Goal: Transaction & Acquisition: Purchase product/service

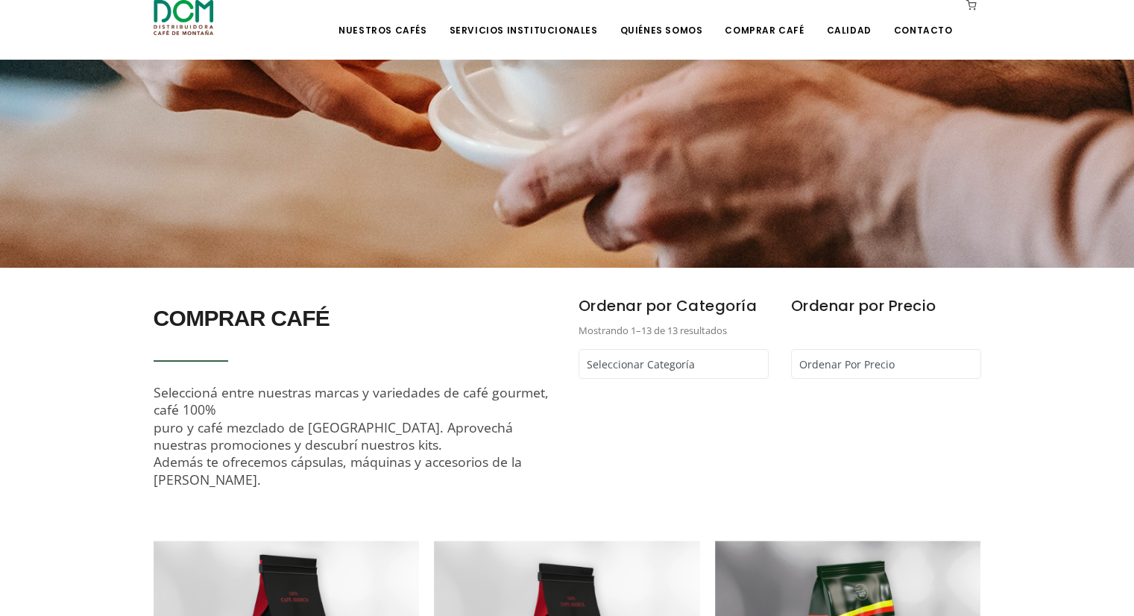
scroll to position [224, 0]
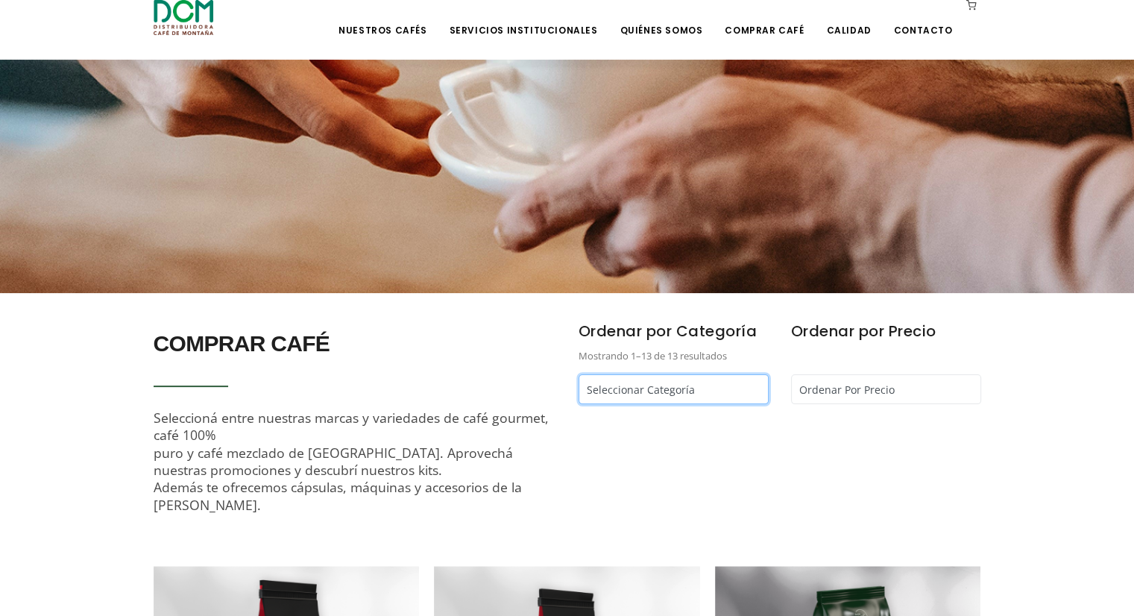
click at [663, 397] on select "Seleccionar Categoría Cápsulas Café - Café Segafredo - Café Kapiwo - Café Monta…" at bounding box center [673, 389] width 190 height 30
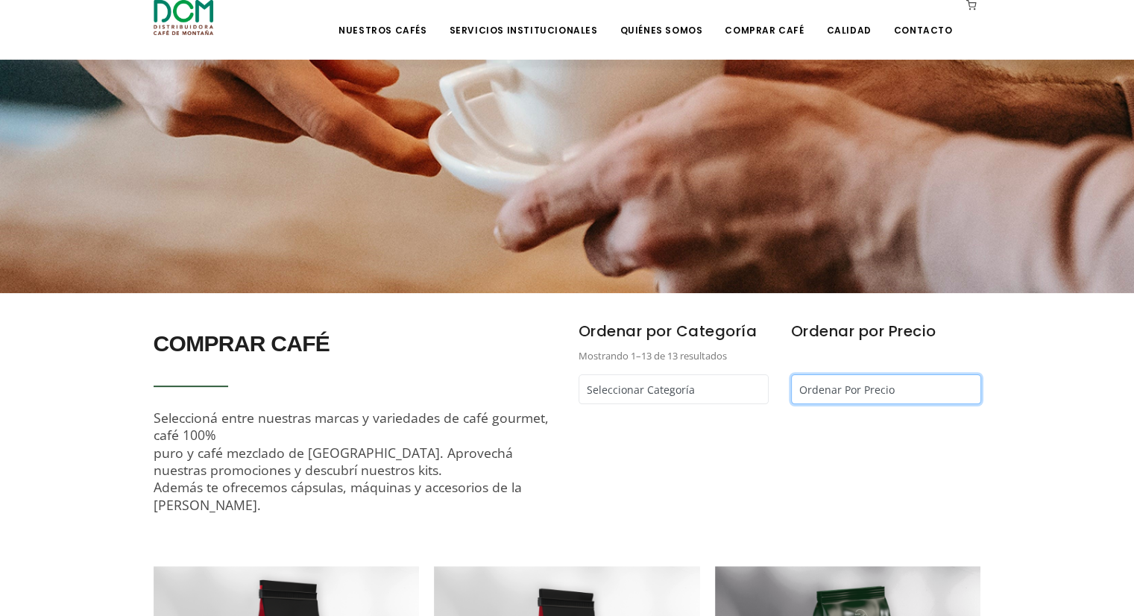
click at [842, 392] on select "Ordenar Por Precio Más bajo primero Más alto primero" at bounding box center [886, 389] width 190 height 30
select select "/comprar-cafe?price=highest"
click at [791, 374] on select "Ordenar Por Precio Más bajo primero Más alto primero" at bounding box center [886, 389] width 190 height 30
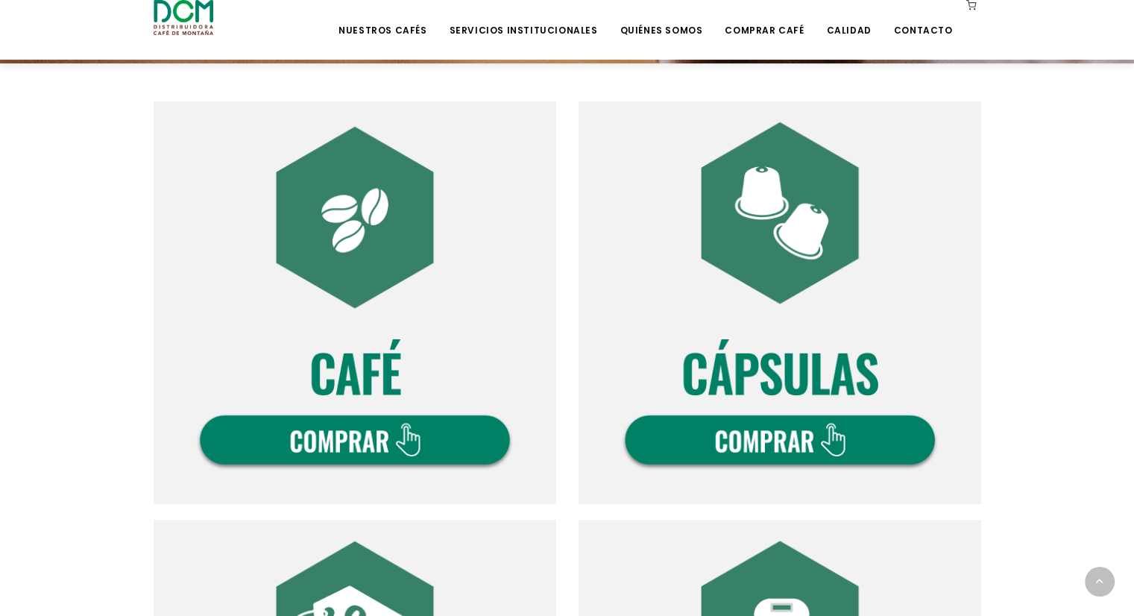
scroll to position [447, 0]
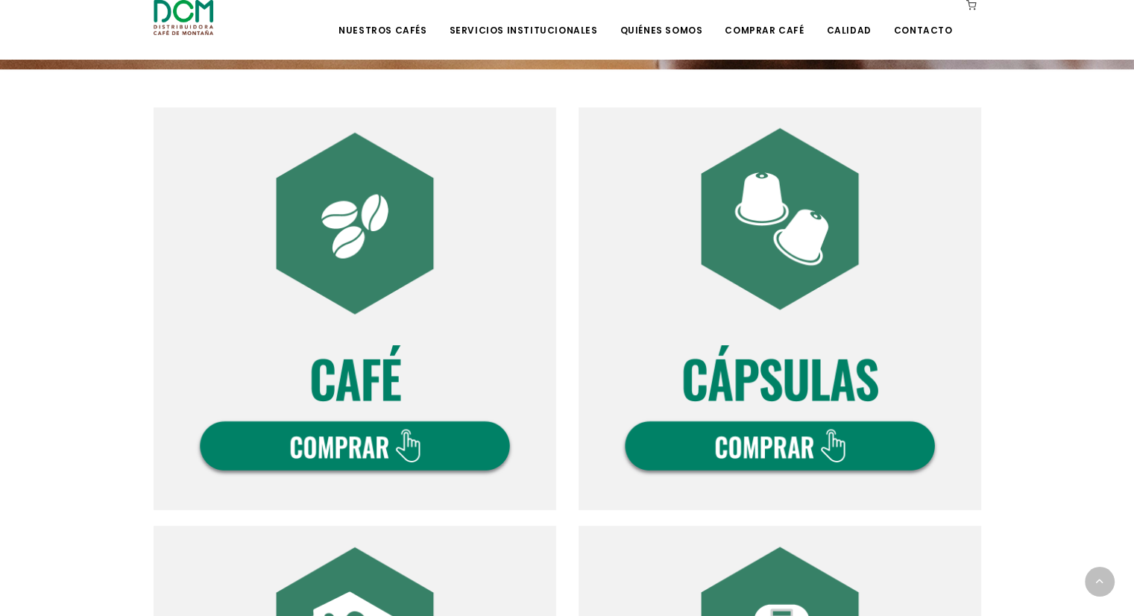
click at [405, 442] on img at bounding box center [355, 308] width 402 height 402
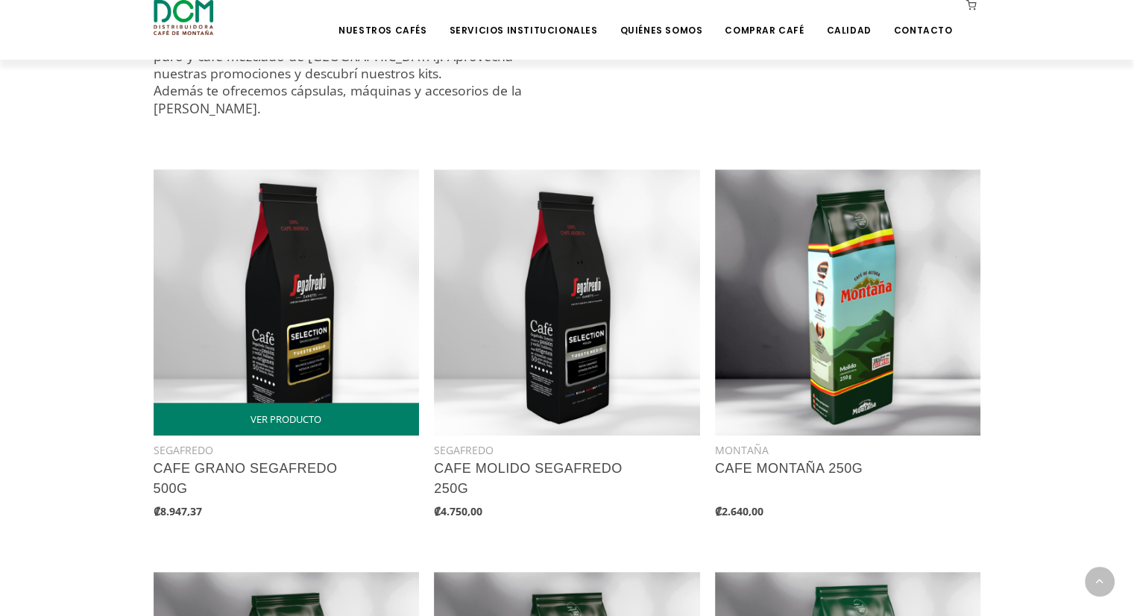
scroll to position [596, 0]
